Goal: Task Accomplishment & Management: Manage account settings

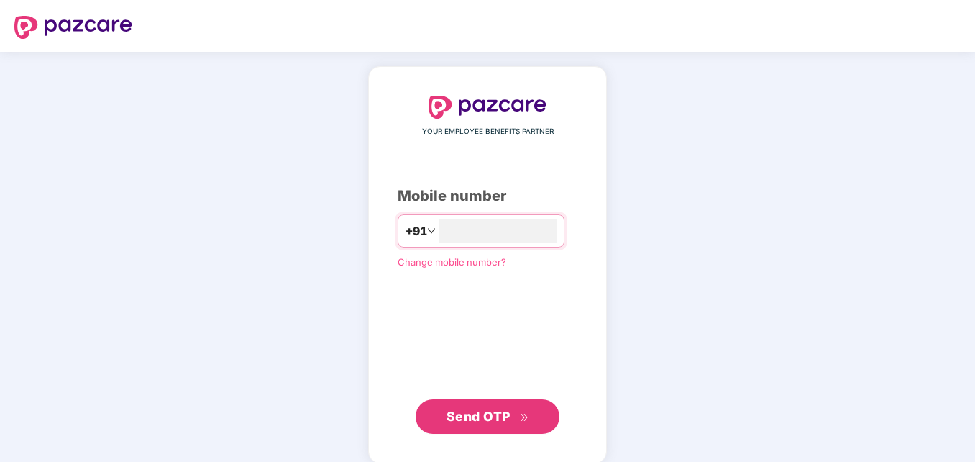
type input "*"
type input "**********"
click at [487, 409] on span "Send OTP" at bounding box center [478, 414] width 64 height 15
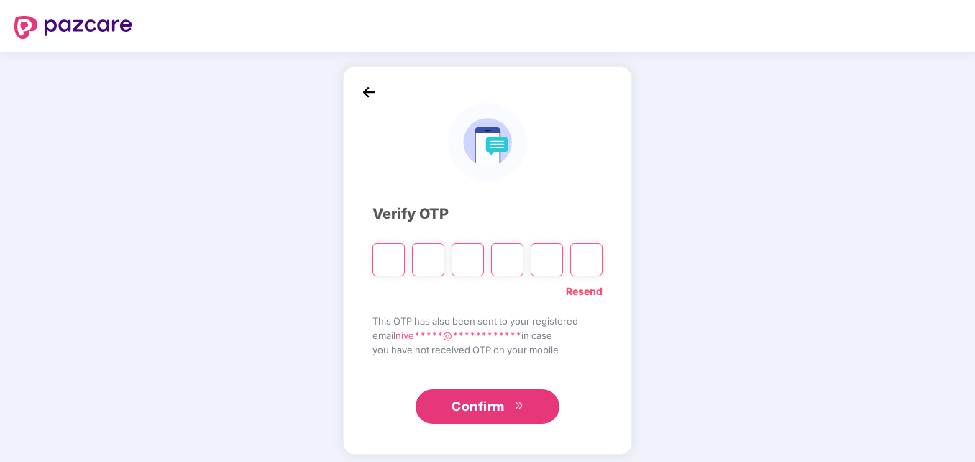
type input "*"
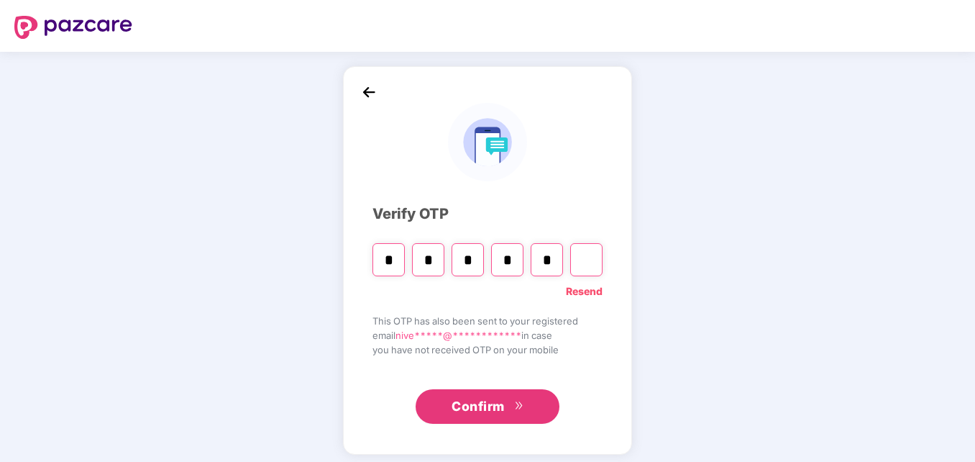
type input "*"
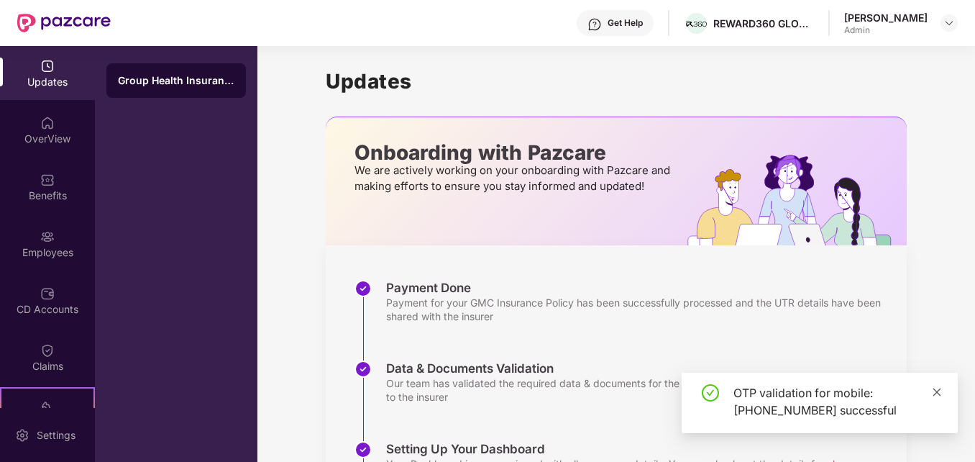
click at [938, 395] on icon "close" at bounding box center [937, 392] width 10 height 10
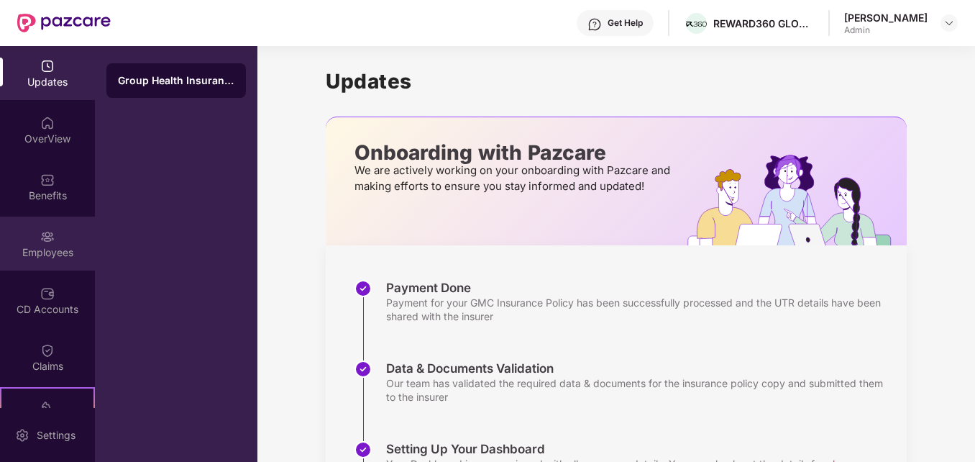
click at [44, 244] on div "Employees" at bounding box center [47, 243] width 95 height 54
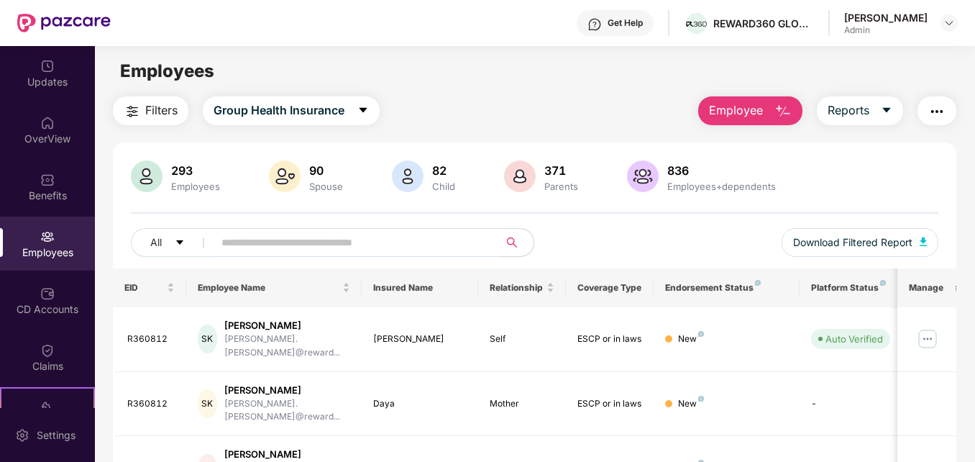
click at [444, 237] on input "text" at bounding box center [349, 243] width 257 height 22
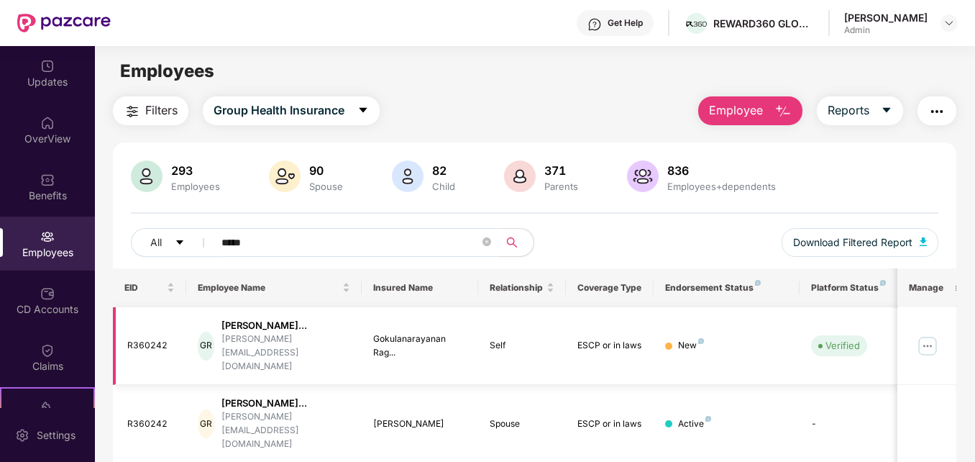
type input "*****"
drag, startPoint x: 973, startPoint y: 252, endPoint x: 979, endPoint y: 335, distance: 83.6
click at [974, 335] on html "Get Help REWARD360 GLOBAL SERVICES PRIVATE LIMITED [PERSON_NAME] Admin Updates …" at bounding box center [487, 231] width 975 height 462
click at [615, 95] on main "Employees Filters Group Health Insurance Employee Reports 293 Employees 90 Spou…" at bounding box center [534, 277] width 879 height 462
click at [927, 340] on img at bounding box center [927, 345] width 23 height 23
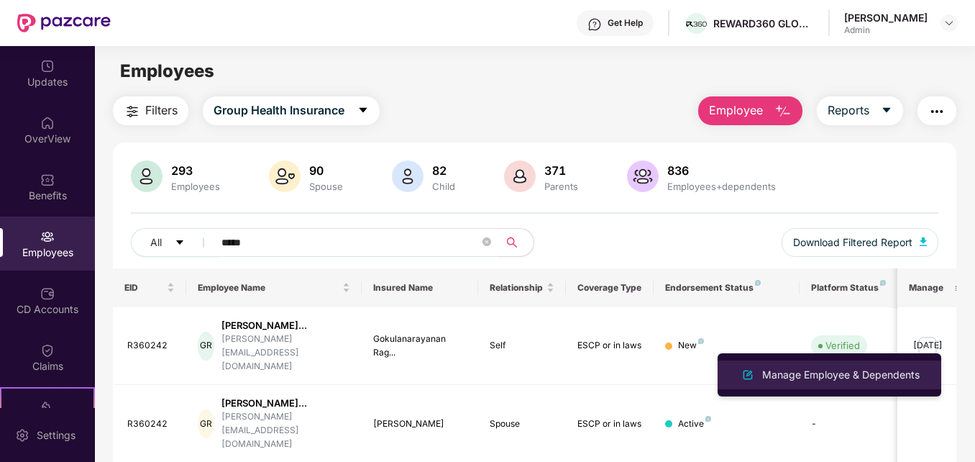
click at [863, 377] on div "Manage Employee & Dependents" at bounding box center [840, 375] width 163 height 16
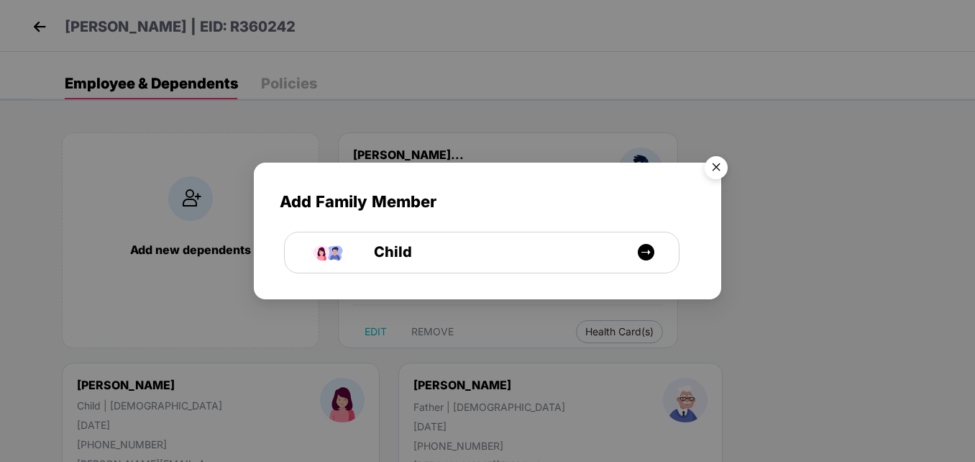
click at [715, 164] on img "Close" at bounding box center [716, 170] width 40 height 40
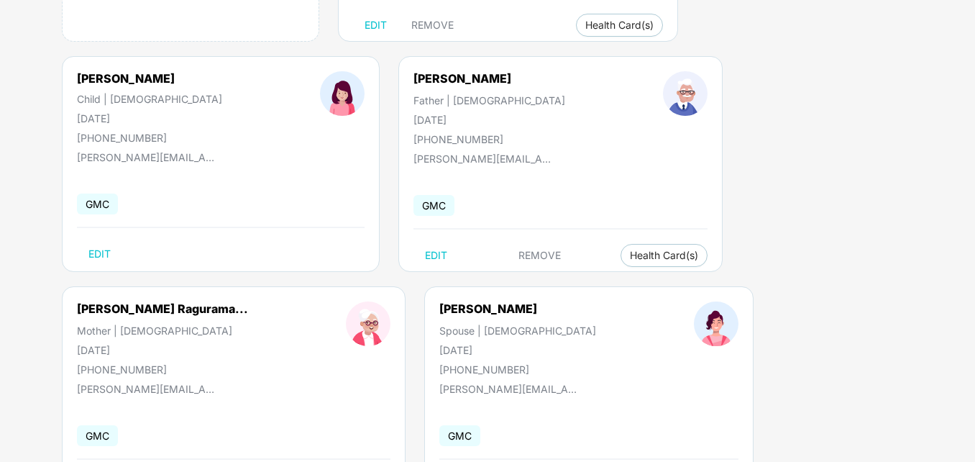
scroll to position [61, 0]
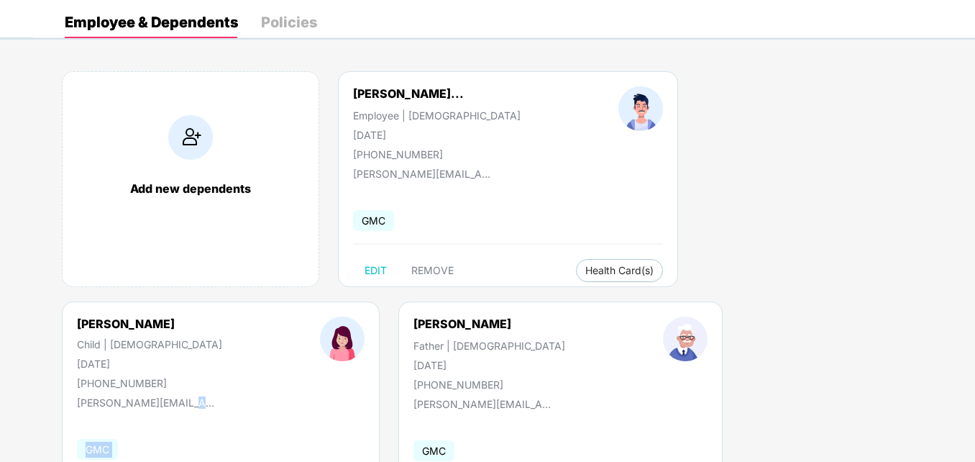
drag, startPoint x: 974, startPoint y: 279, endPoint x: 970, endPoint y: 162, distance: 116.6
click at [970, 162] on div "Add new dependents Gokulanarayanan Ragu... Employee | [DEMOGRAPHIC_DATA] [DATE]…" at bounding box center [504, 416] width 942 height 733
click at [959, 352] on div "Add new dependents Gokulanarayanan Ragu... Employee | [DEMOGRAPHIC_DATA] [DATE]…" at bounding box center [504, 416] width 942 height 733
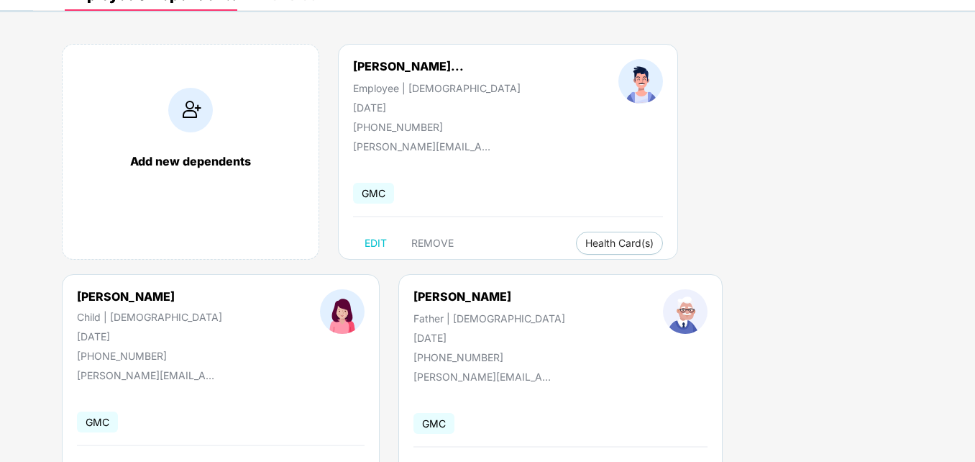
scroll to position [0, 0]
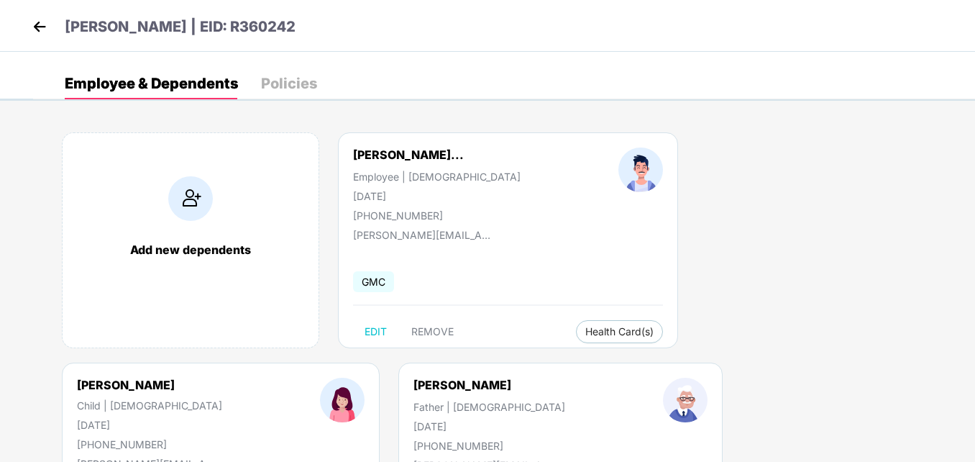
click at [44, 29] on img at bounding box center [40, 27] width 22 height 22
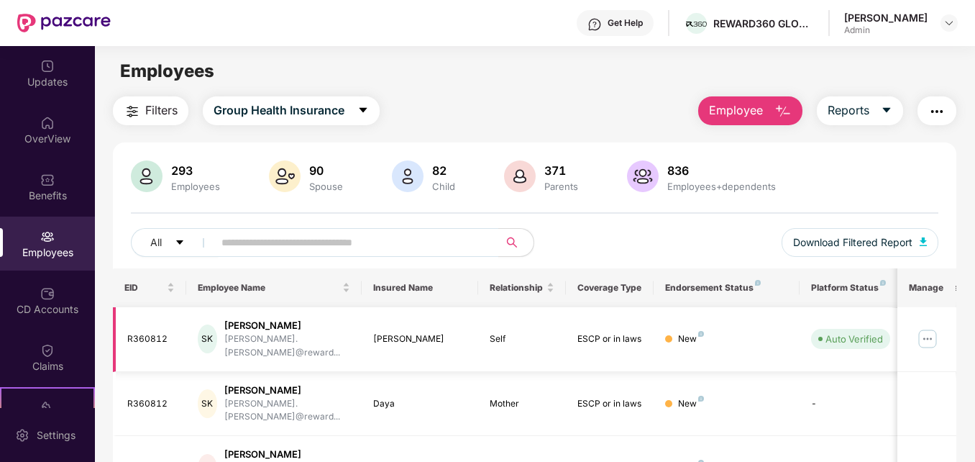
click at [930, 331] on img at bounding box center [927, 338] width 23 height 23
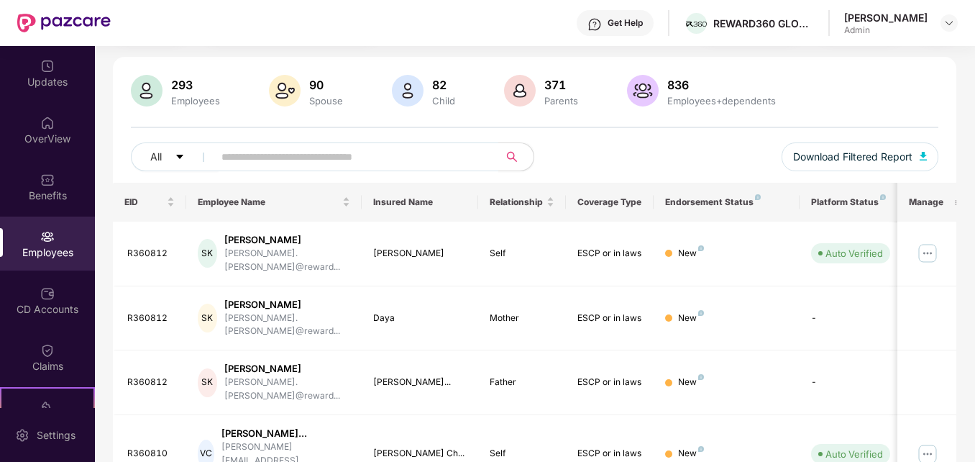
scroll to position [132, 0]
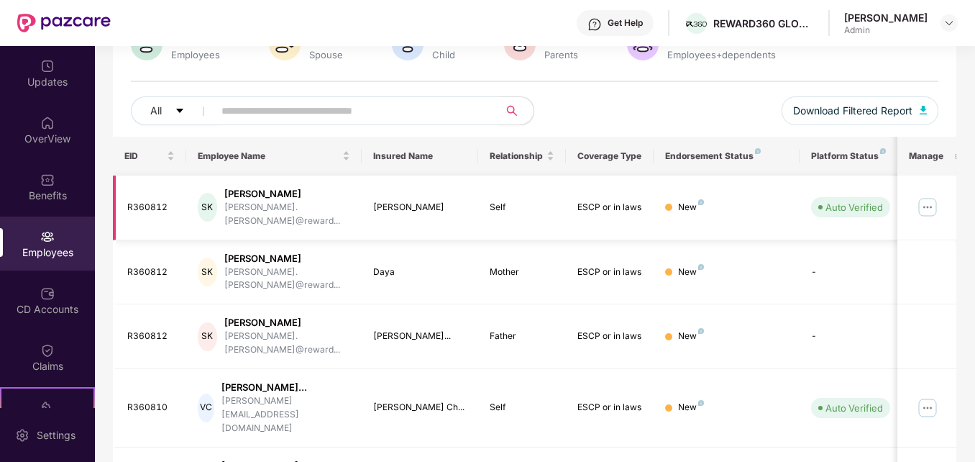
click at [926, 198] on img at bounding box center [927, 207] width 23 height 23
click at [952, 277] on td at bounding box center [926, 272] width 58 height 65
click at [390, 109] on input "text" at bounding box center [349, 111] width 257 height 22
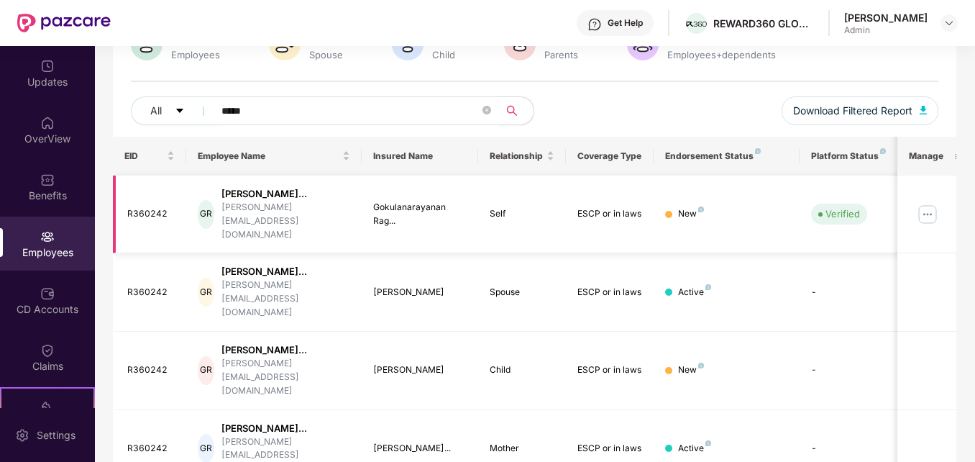
type input "*****"
click at [927, 203] on img at bounding box center [927, 214] width 23 height 23
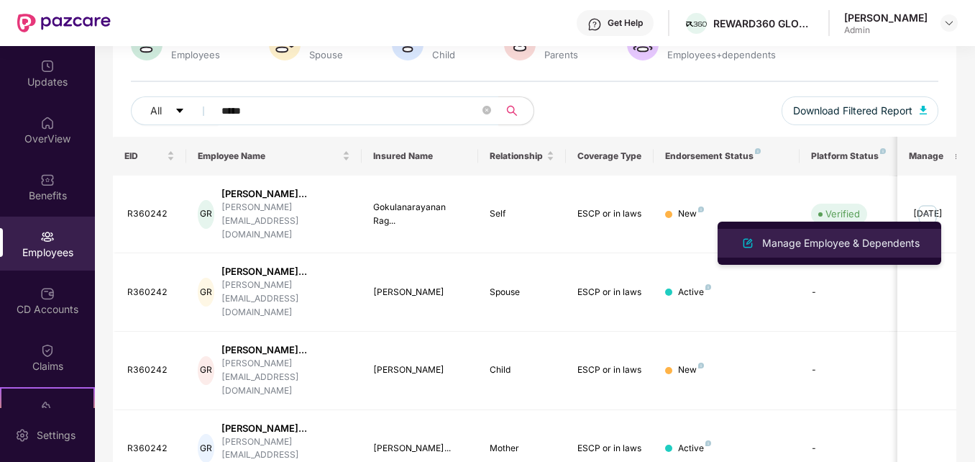
click at [892, 245] on div "Manage Employee & Dependents" at bounding box center [840, 243] width 163 height 16
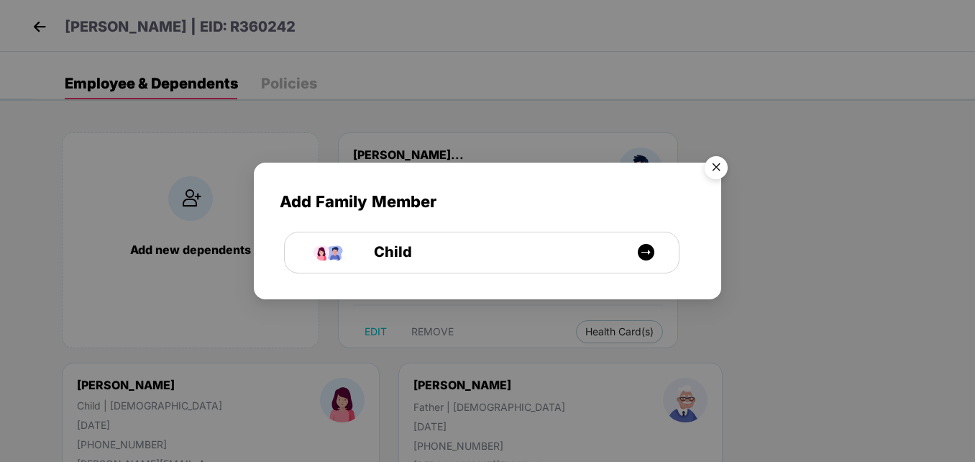
click at [716, 158] on img "Close" at bounding box center [716, 170] width 40 height 40
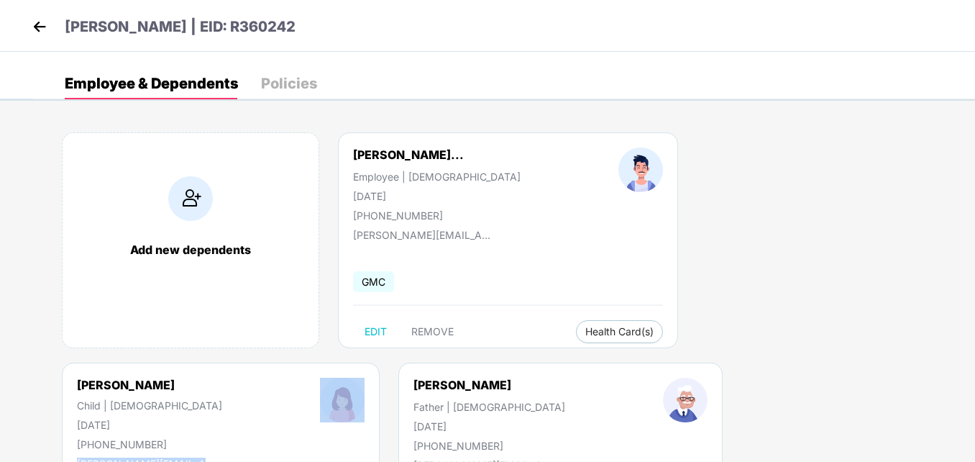
drag, startPoint x: 974, startPoint y: 190, endPoint x: 975, endPoint y: 307, distance: 117.2
click at [974, 307] on html "[PERSON_NAME] | EID: R360242 Employee & Dependents Policies Add new dependents …" at bounding box center [487, 231] width 975 height 462
drag, startPoint x: 975, startPoint y: 307, endPoint x: 938, endPoint y: 362, distance: 66.8
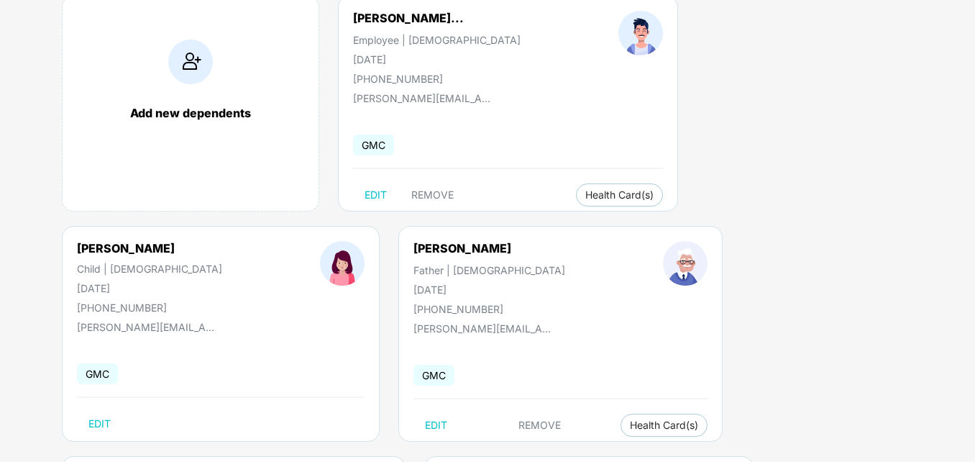
scroll to position [75, 0]
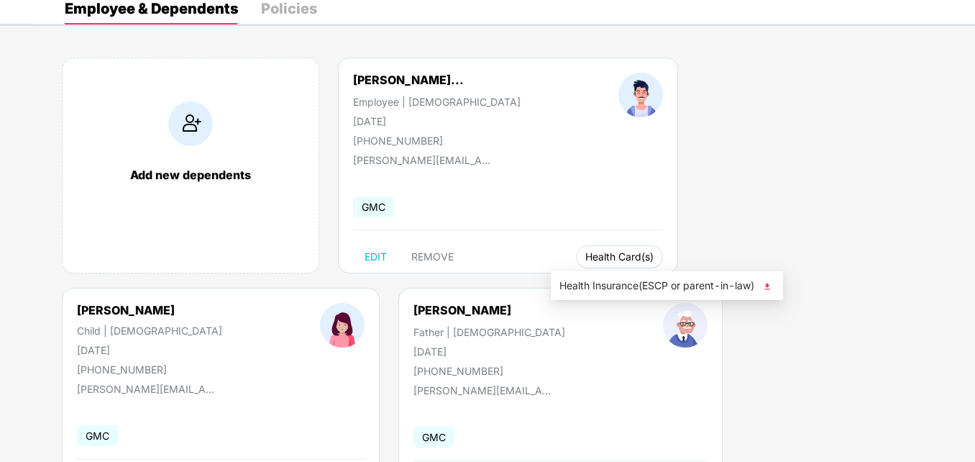
click at [585, 260] on span "Health Card(s)" at bounding box center [619, 256] width 68 height 7
click at [622, 259] on span "Health Card(s)" at bounding box center [619, 256] width 68 height 7
click at [771, 285] on img at bounding box center [767, 286] width 14 height 14
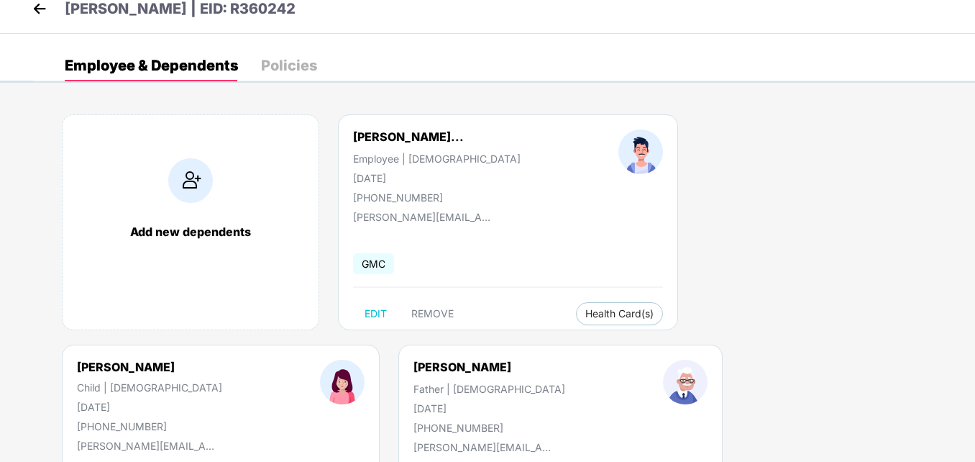
scroll to position [0, 0]
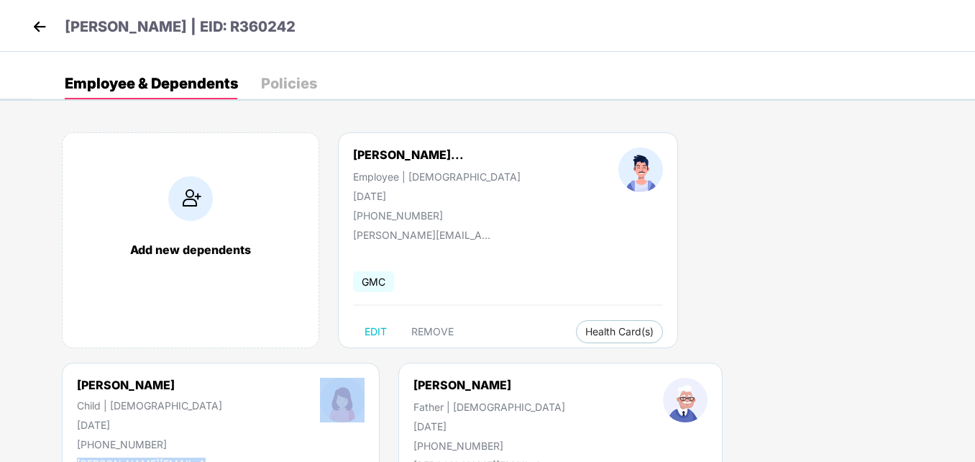
drag, startPoint x: 974, startPoint y: 183, endPoint x: 976, endPoint y: 321, distance: 137.3
click at [974, 321] on html "[PERSON_NAME] | EID: R360242 Employee & Dependents Policies Add new dependents …" at bounding box center [487, 231] width 975 height 462
drag, startPoint x: 976, startPoint y: 321, endPoint x: 887, endPoint y: 423, distance: 135.1
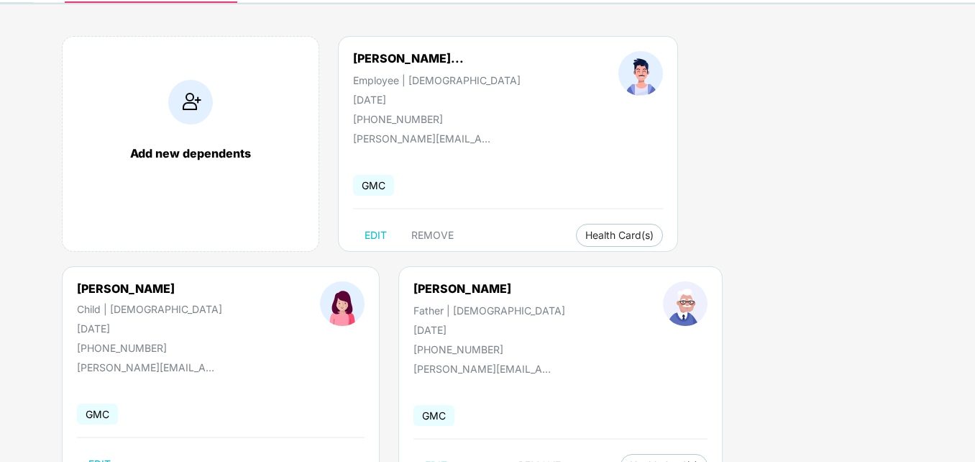
scroll to position [52, 0]
